Goal: Transaction & Acquisition: Purchase product/service

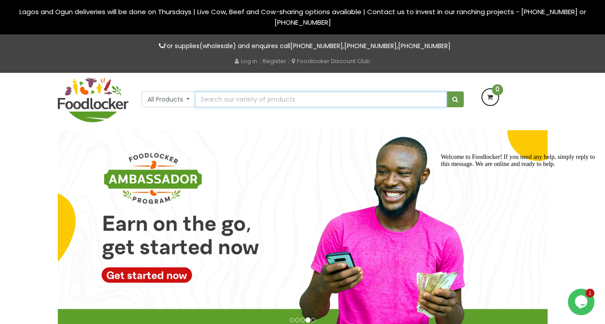
click at [232, 97] on input "text" at bounding box center [321, 99] width 252 height 16
type input "Palm oiL"
click at [447, 91] on button "submit" at bounding box center [455, 99] width 17 height 16
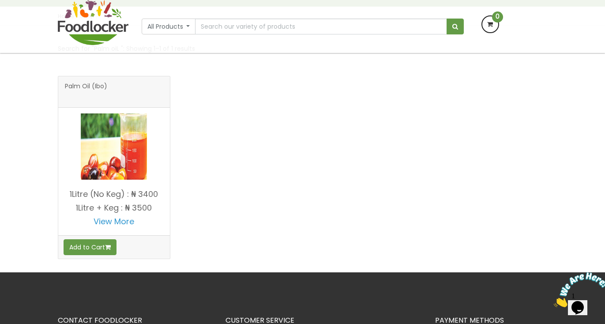
scroll to position [132, 0]
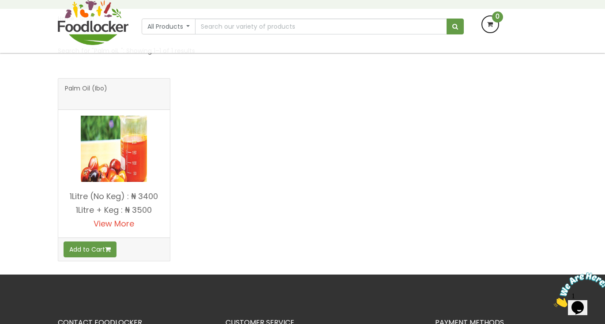
click at [116, 222] on link "View More" at bounding box center [114, 223] width 41 height 11
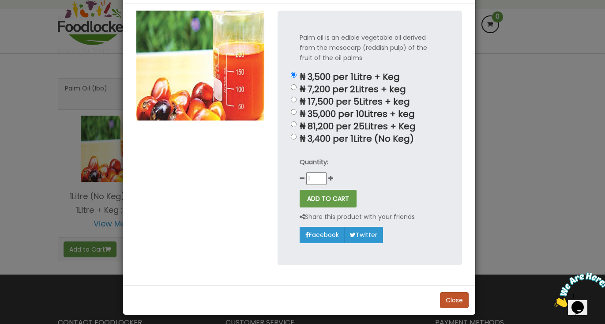
scroll to position [45, 0]
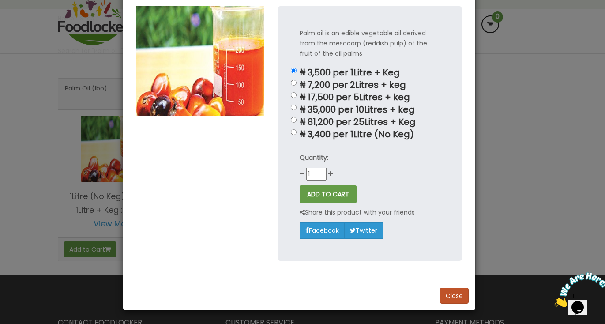
click at [319, 92] on p "₦ 17,500 per 5Litres + keg" at bounding box center [370, 97] width 140 height 10
click at [297, 92] on input "₦ 17,500 per 5Litres + keg" at bounding box center [294, 95] width 6 height 6
radio input "true"
click at [319, 92] on p "₦ 17,500 per 5Litres + keg" at bounding box center [370, 97] width 140 height 10
click at [297, 92] on input "₦ 17,500 per 5Litres + keg" at bounding box center [294, 95] width 6 height 6
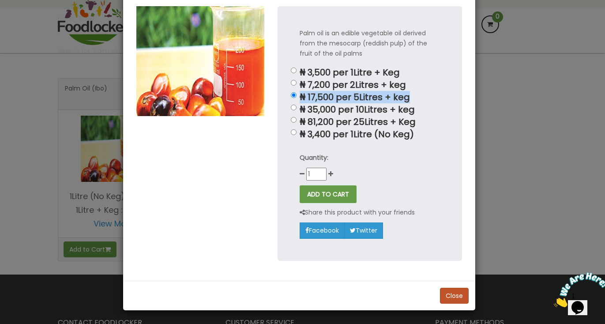
click at [319, 92] on p "₦ 17,500 per 5Litres + keg" at bounding box center [370, 97] width 140 height 10
click at [297, 92] on input "₦ 17,500 per 5Litres + keg" at bounding box center [294, 95] width 6 height 6
click at [338, 115] on p "₦ 35,000 per 10Litres + keg" at bounding box center [370, 110] width 140 height 10
click at [297, 110] on input "₦ 35,000 per 10Litres + keg" at bounding box center [294, 108] width 6 height 6
radio input "true"
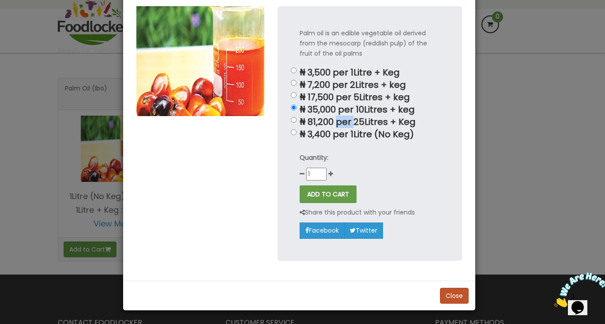
click at [339, 117] on p "₦ 81,200 per 25Litres + Keg" at bounding box center [370, 122] width 140 height 10
click at [297, 117] on input "₦ 81,200 per 25Litres + Keg" at bounding box center [294, 120] width 6 height 6
radio input "true"
click at [339, 117] on p "₦ 81,200 per 25Litres + Keg" at bounding box center [370, 122] width 140 height 10
click at [297, 117] on input "₦ 81,200 per 25Litres + Keg" at bounding box center [294, 120] width 6 height 6
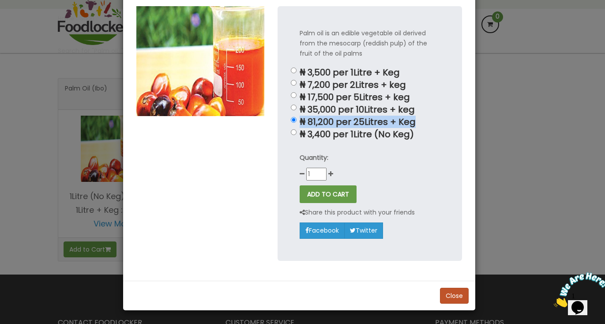
click at [331, 121] on p "₦ 81,200 per 25Litres + Keg" at bounding box center [370, 122] width 140 height 10
click at [297, 121] on input "₦ 81,200 per 25Litres + Keg" at bounding box center [294, 120] width 6 height 6
click at [304, 125] on p "₦ 81,200 per 25Litres + Keg" at bounding box center [370, 122] width 140 height 10
click at [297, 123] on input "₦ 81,200 per 25Litres + Keg" at bounding box center [294, 120] width 6 height 6
click at [293, 122] on input "₦ 81,200 per 25Litres + Keg" at bounding box center [294, 120] width 6 height 6
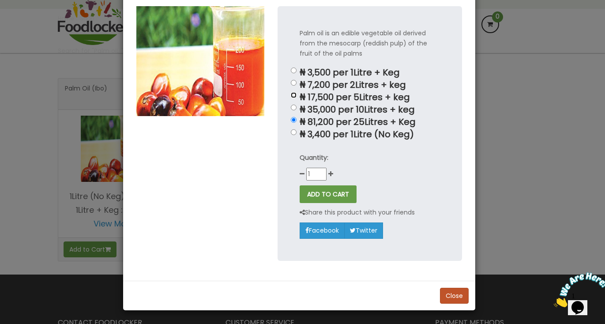
click at [291, 94] on input "₦ 17,500 per 5Litres + keg" at bounding box center [294, 95] width 6 height 6
radio input "true"
click at [300, 121] on p "₦ 81,200 per 25Litres + Keg" at bounding box center [370, 122] width 140 height 10
click at [297, 121] on input "₦ 81,200 per 25Litres + Keg" at bounding box center [294, 120] width 6 height 6
radio input "true"
